Goal: Information Seeking & Learning: Learn about a topic

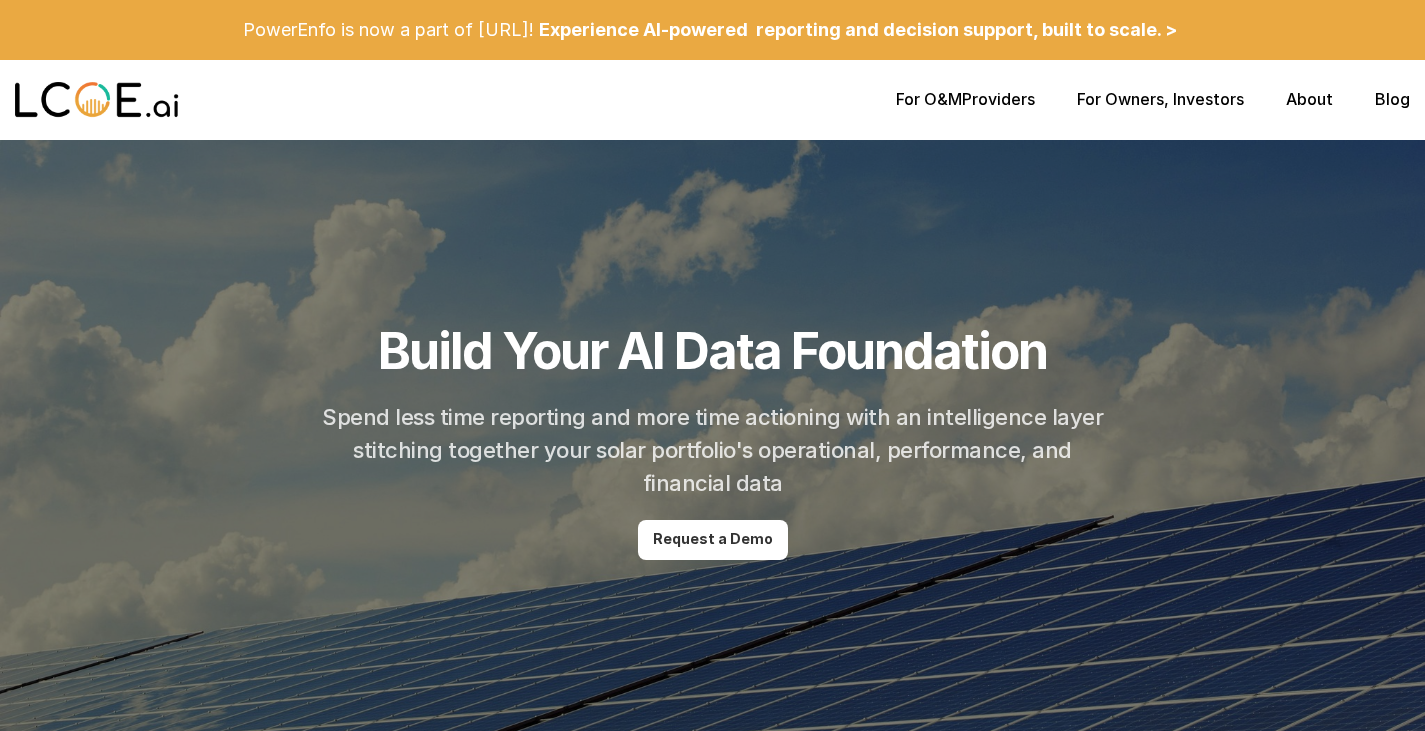
click at [1139, 96] on link "For Owners" at bounding box center [1120, 99] width 87 height 20
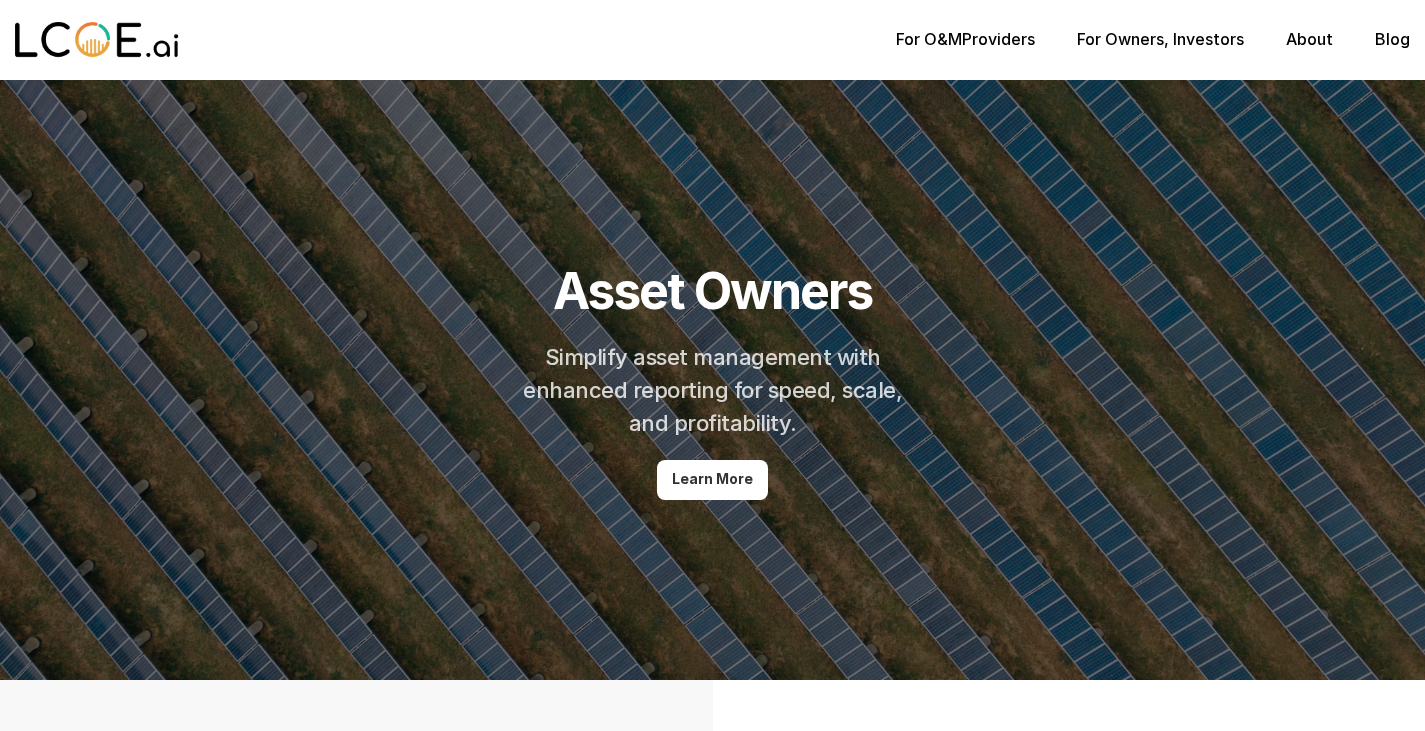
click at [1309, 35] on link "About" at bounding box center [1309, 39] width 47 height 20
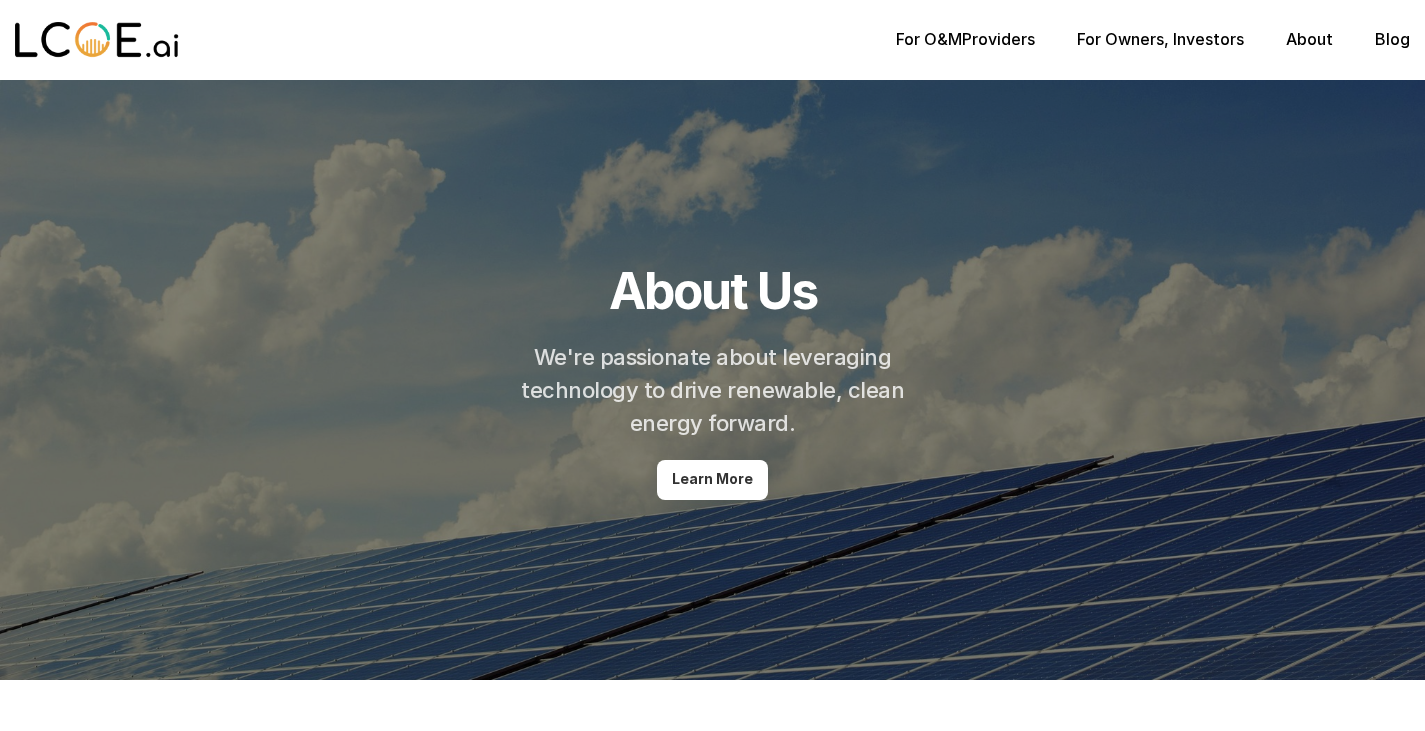
click at [699, 482] on p "Learn More" at bounding box center [712, 479] width 81 height 17
click at [1393, 34] on link "Blog" at bounding box center [1392, 39] width 35 height 20
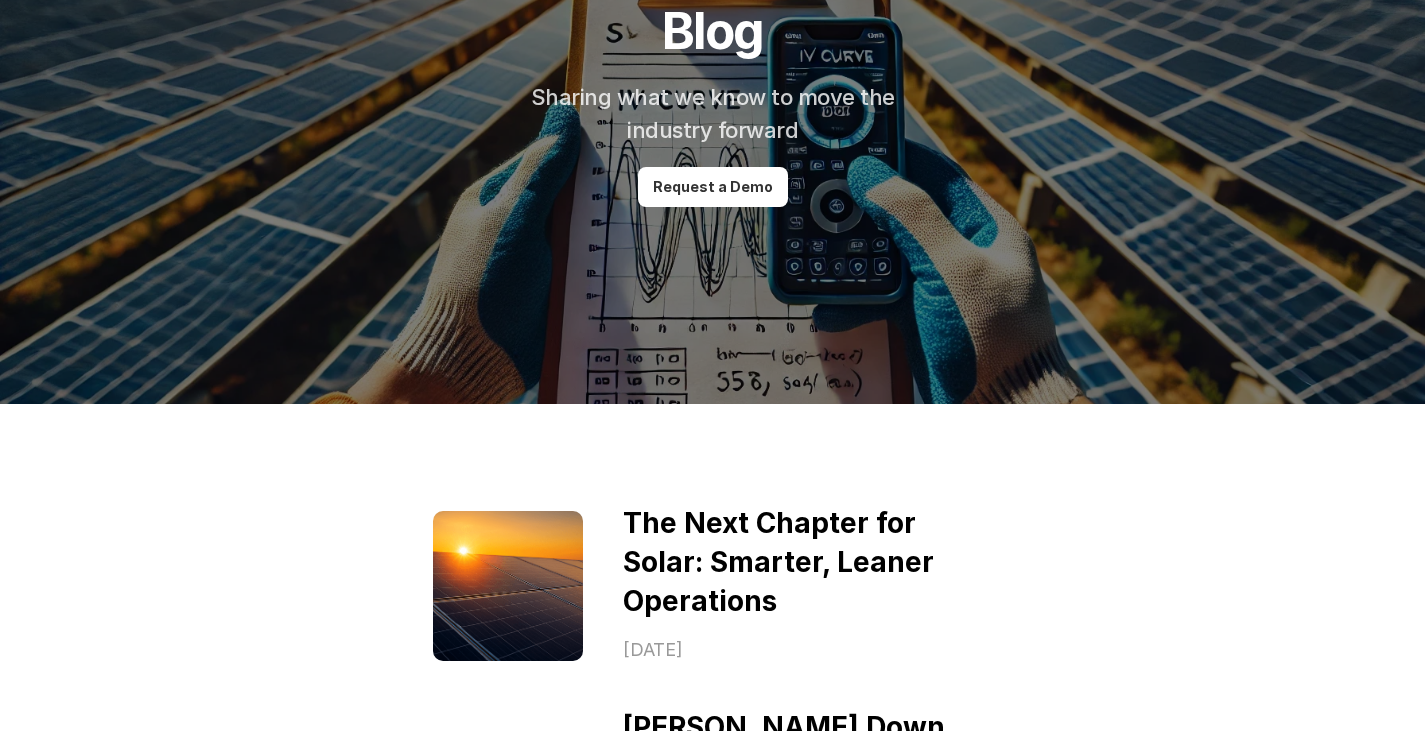
scroll to position [500, 0]
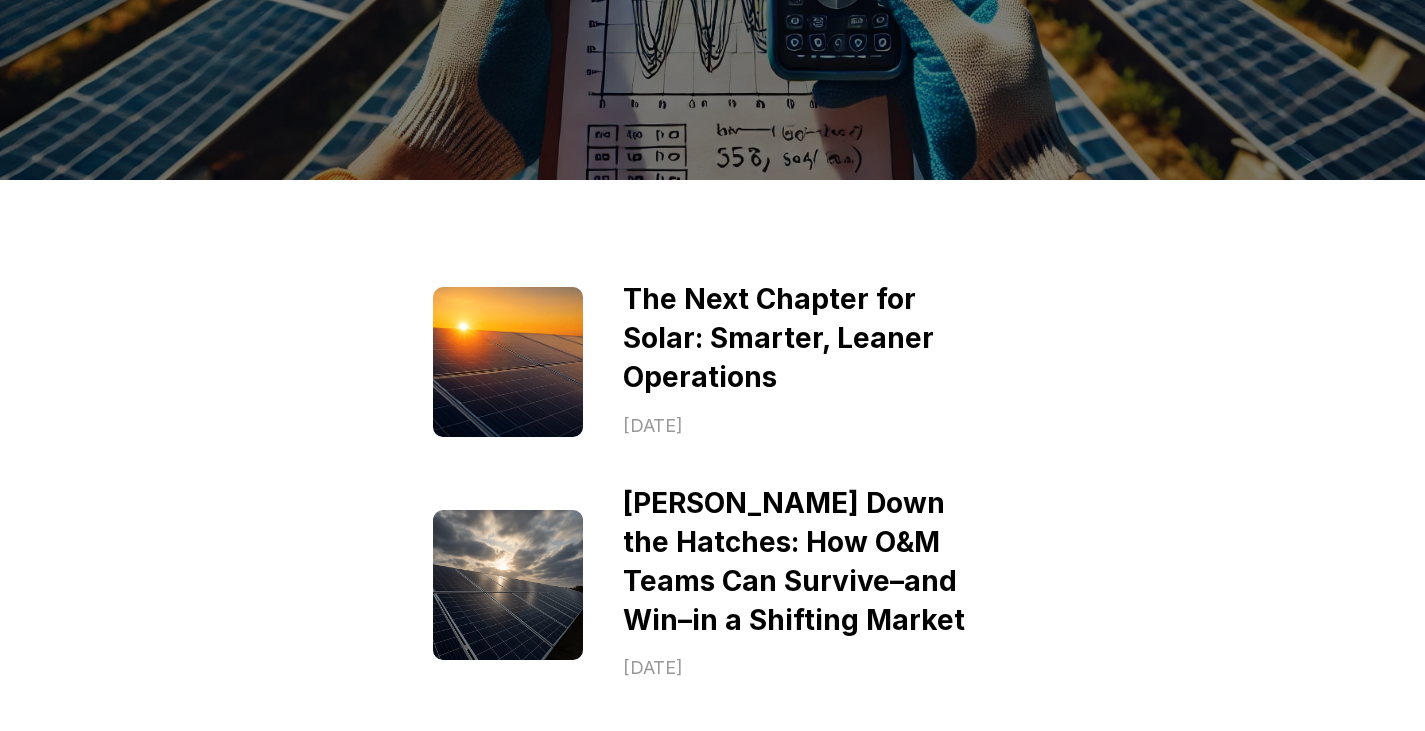
click at [843, 328] on link "The Next Chapter for Solar: Smarter, Leaner Operations" at bounding box center [782, 338] width 318 height 112
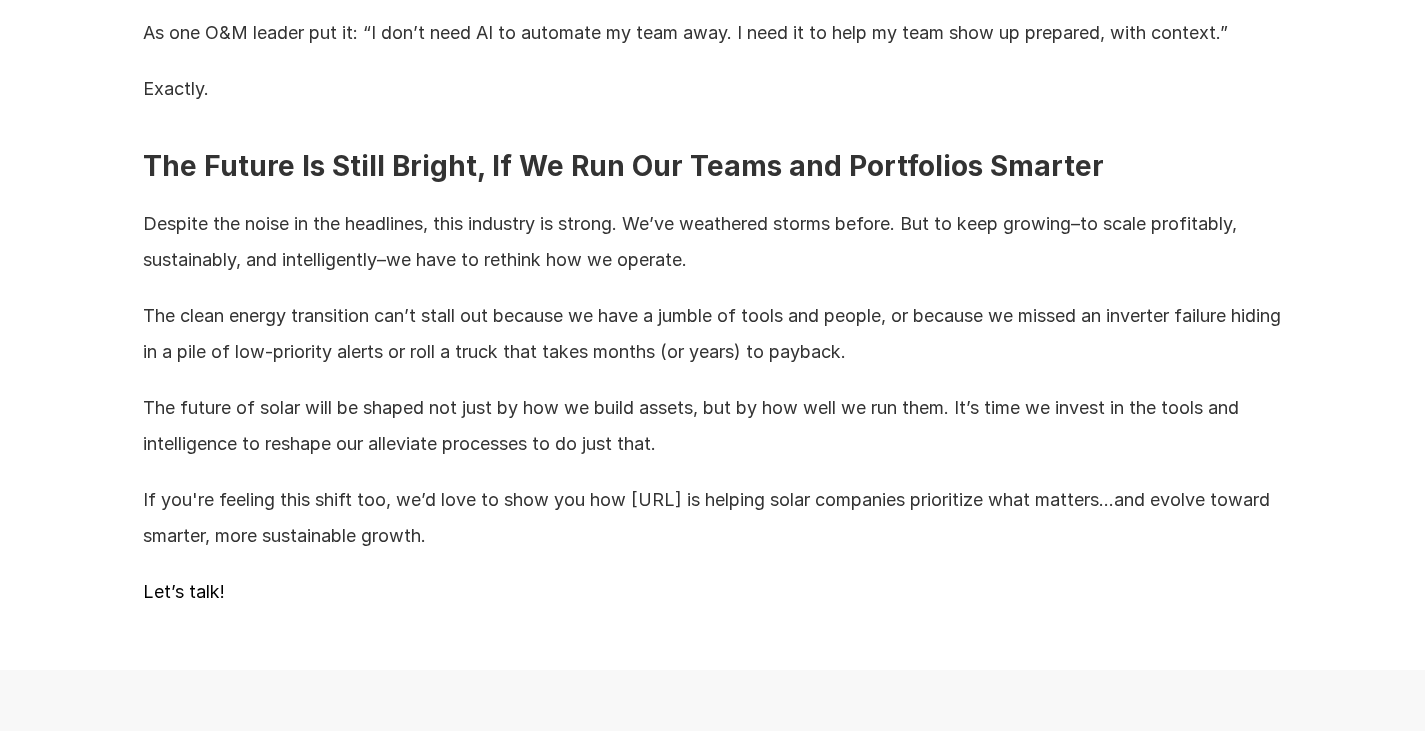
scroll to position [4199, 0]
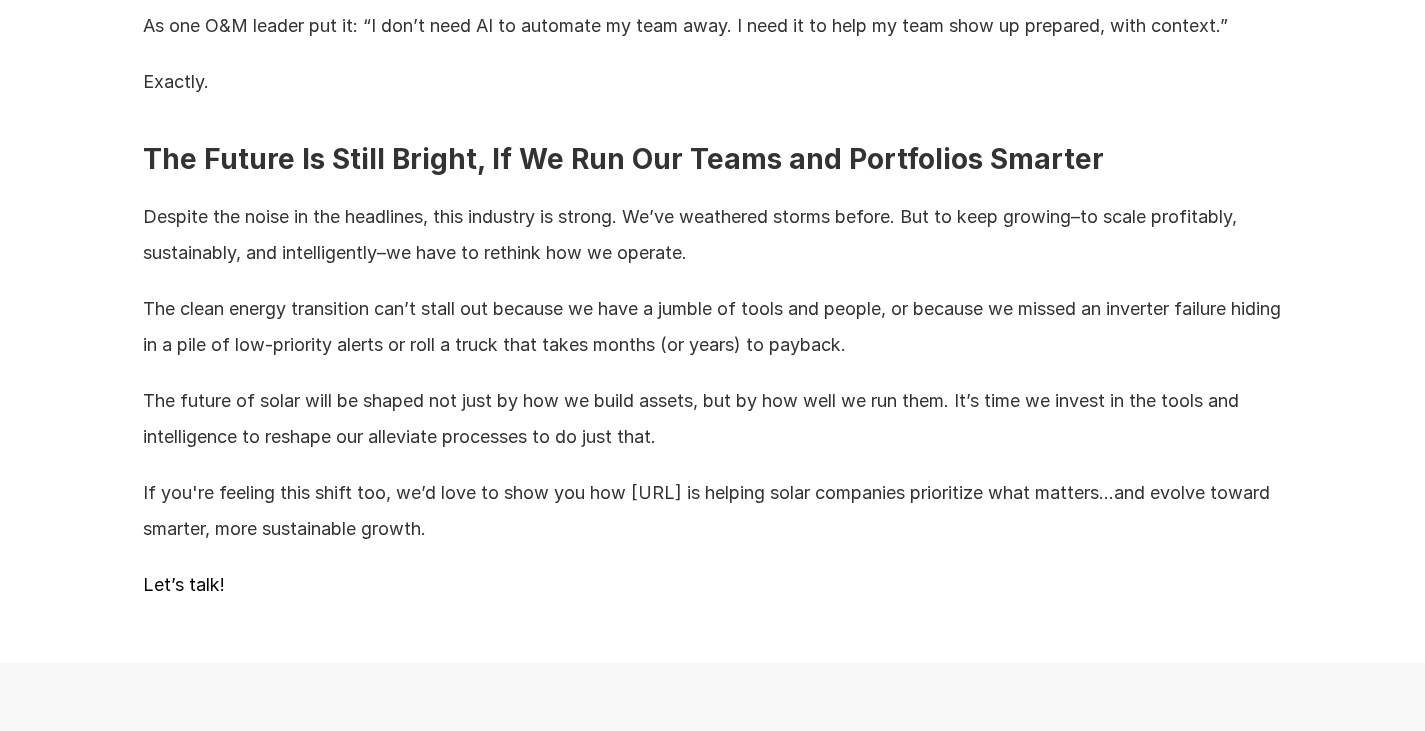
click at [476, 547] on p "If you're feeling this shift too, we’d love to show you how [URL] is helping so…" at bounding box center [713, 511] width 1140 height 72
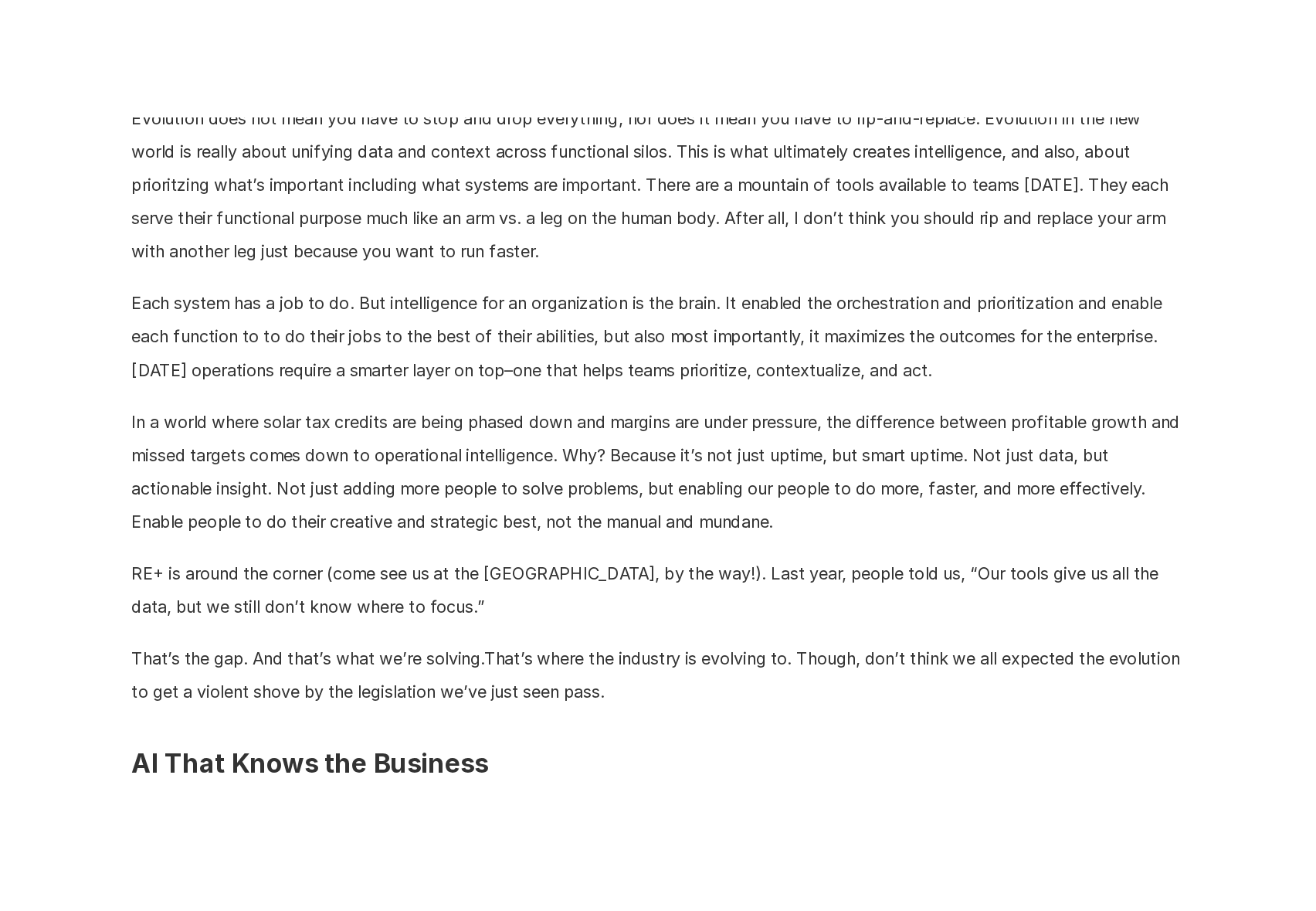
scroll to position [2472, 0]
